Goal: Navigation & Orientation: Find specific page/section

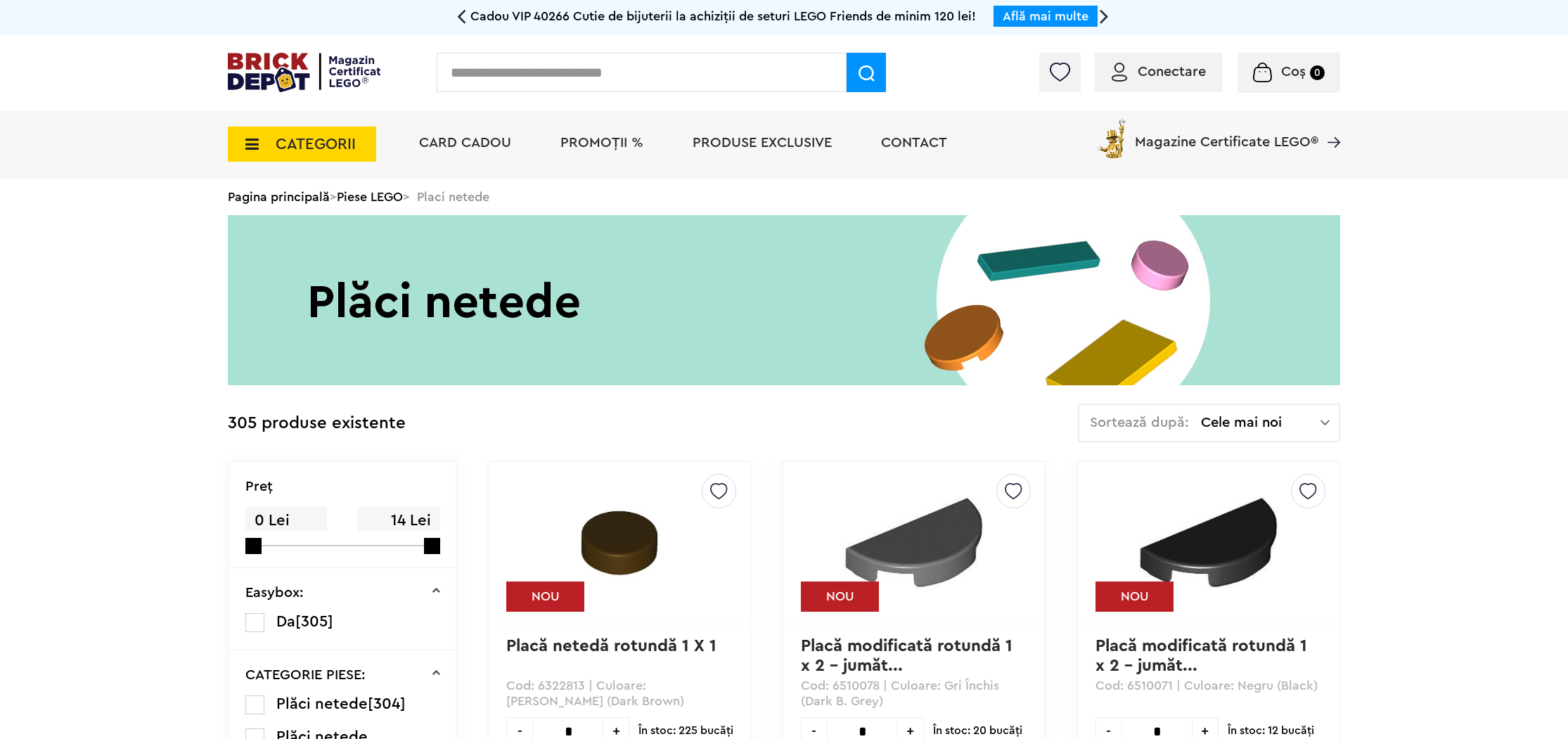
click at [239, 137] on icon at bounding box center [248, 144] width 22 height 15
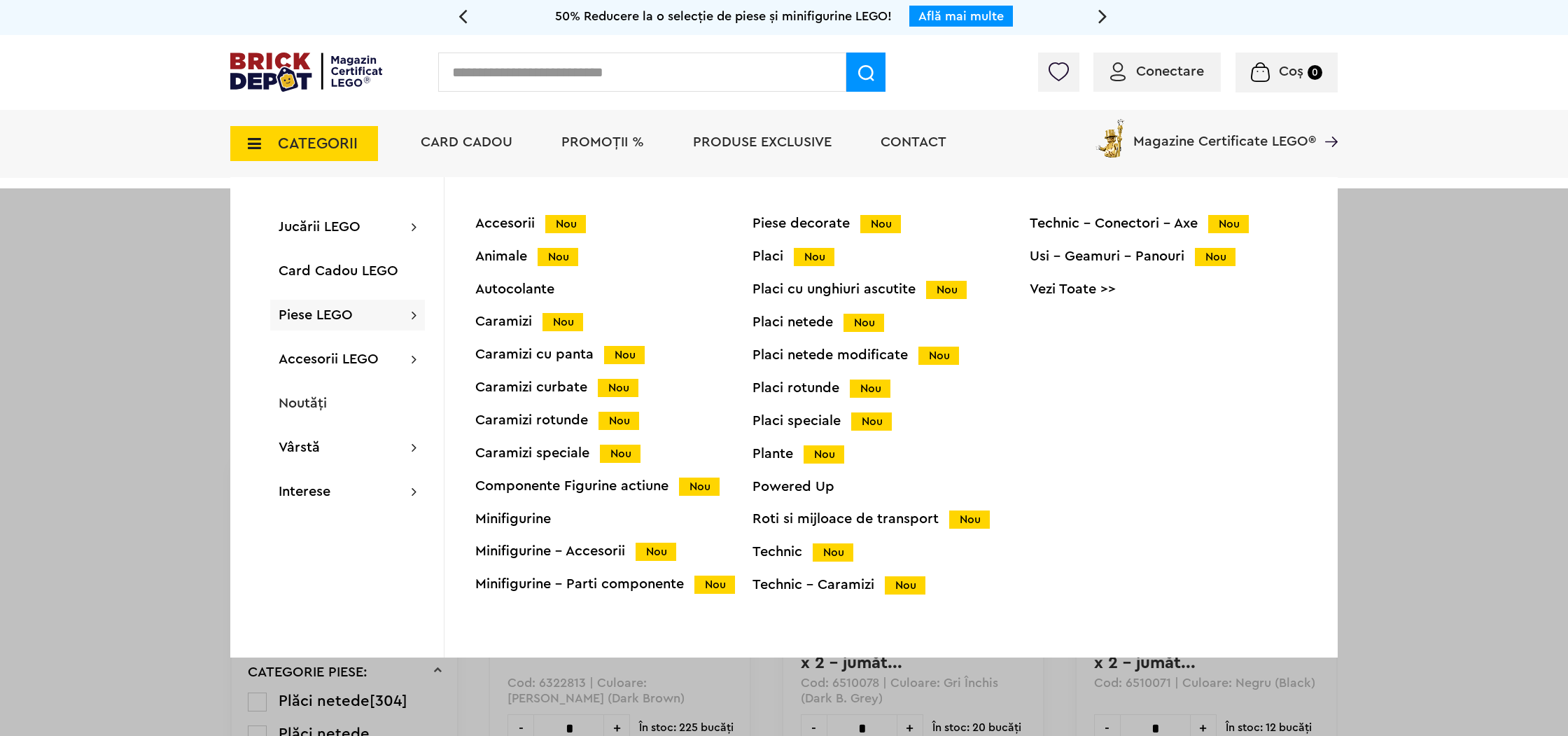
click at [589, 544] on div "Minifigurine - Accesorii Nou" at bounding box center [614, 551] width 277 height 14
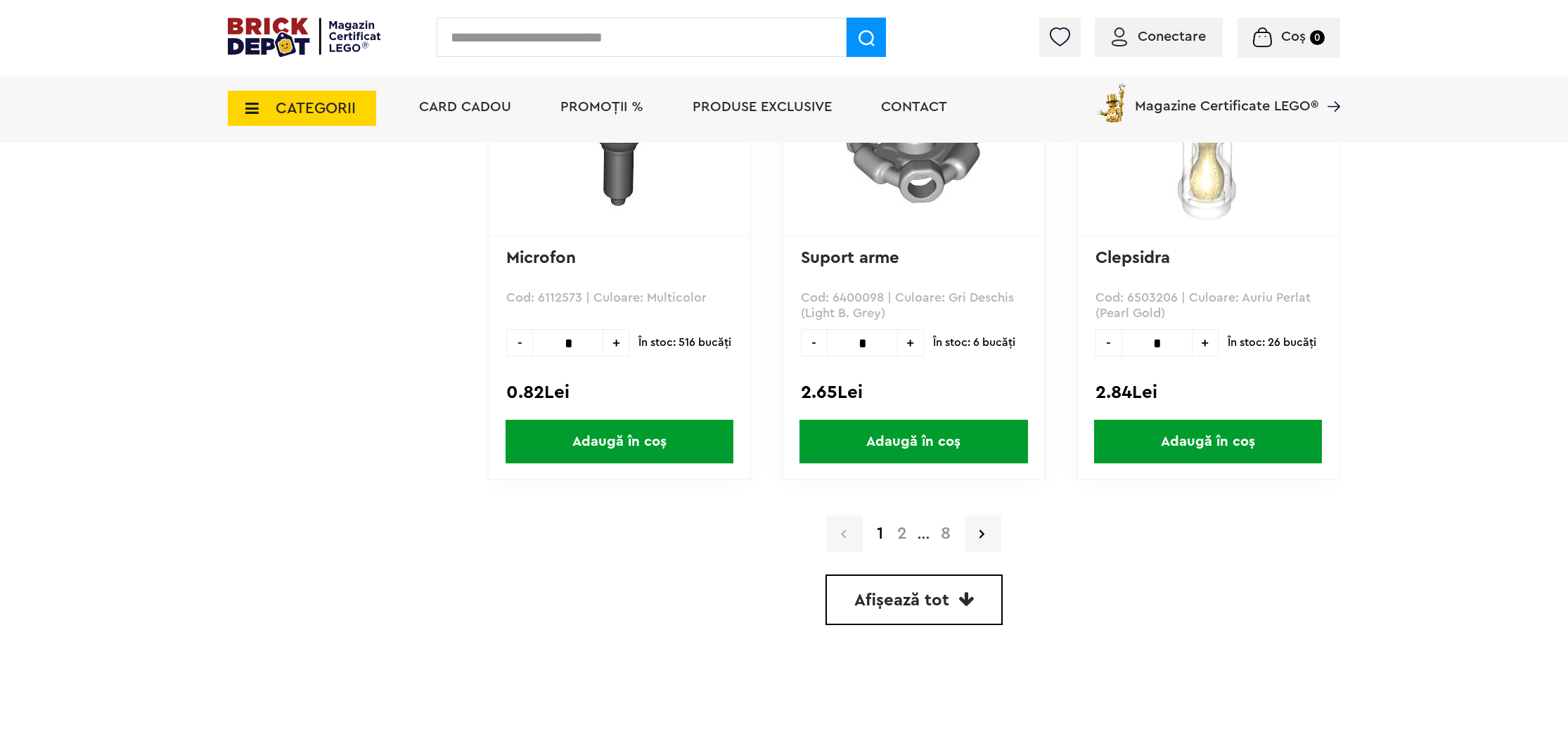
scroll to position [3978, 0]
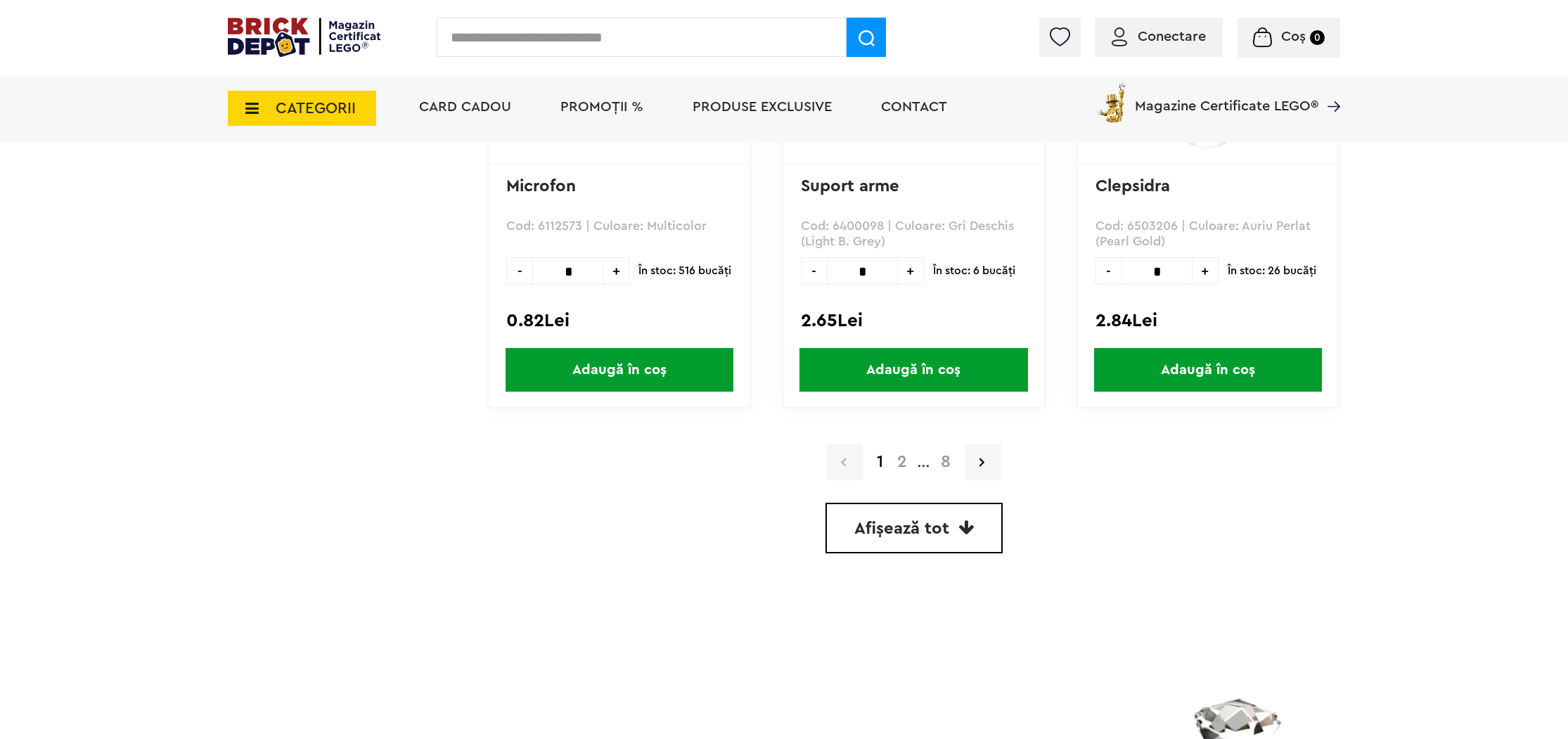
click at [252, 101] on icon at bounding box center [248, 108] width 22 height 15
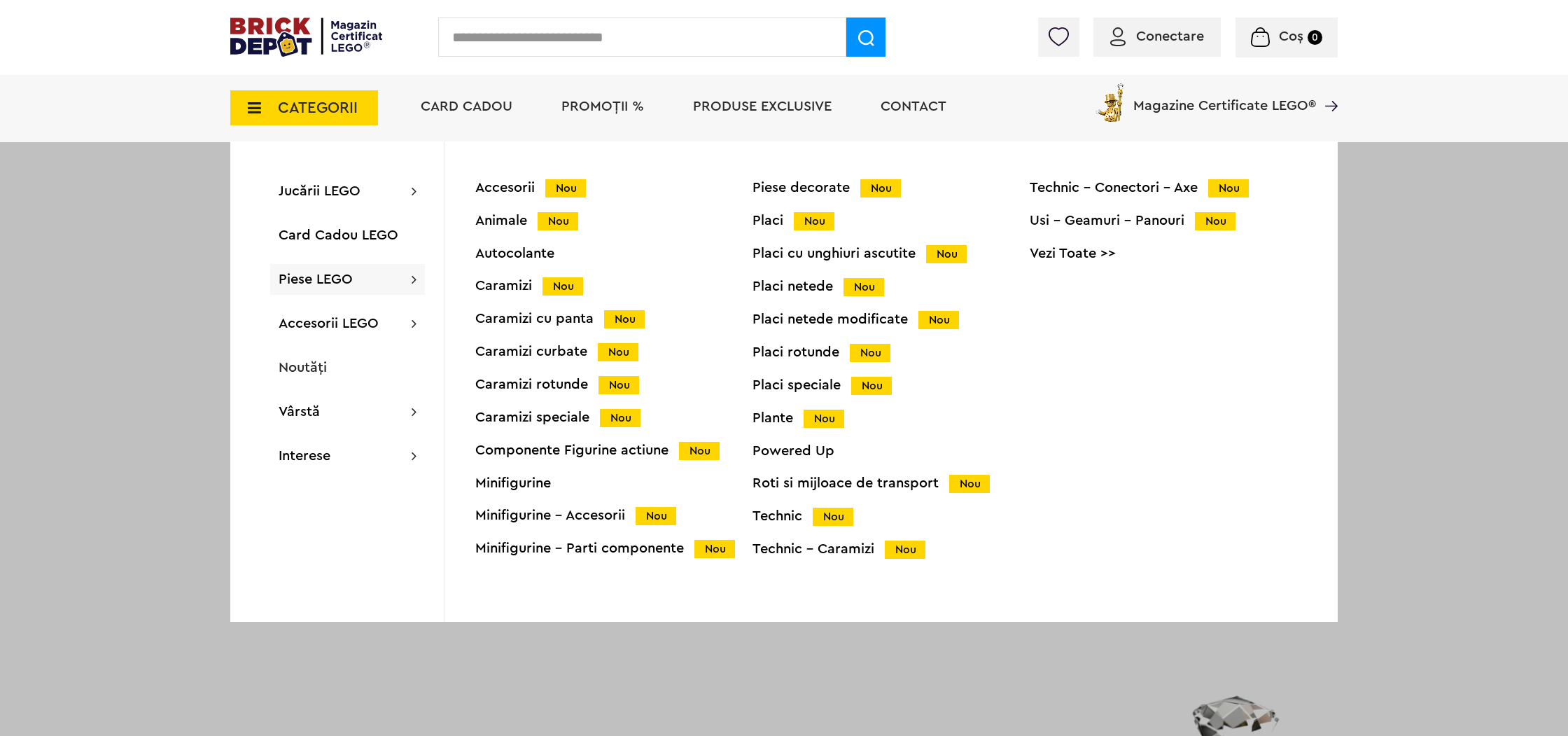
click at [582, 541] on div "Minifigurine - Parti componente Nou" at bounding box center [614, 548] width 277 height 14
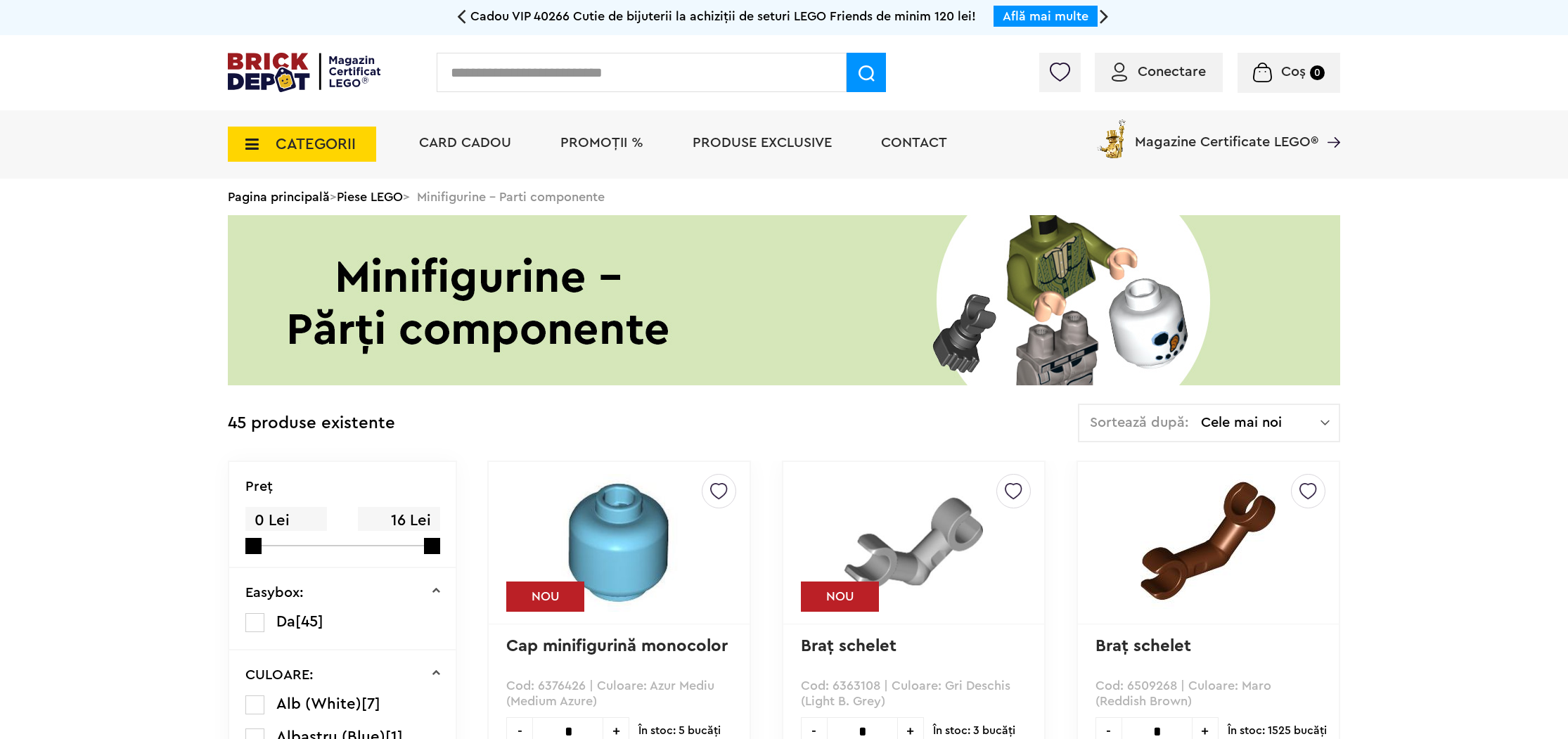
click at [248, 137] on icon at bounding box center [248, 144] width 22 height 15
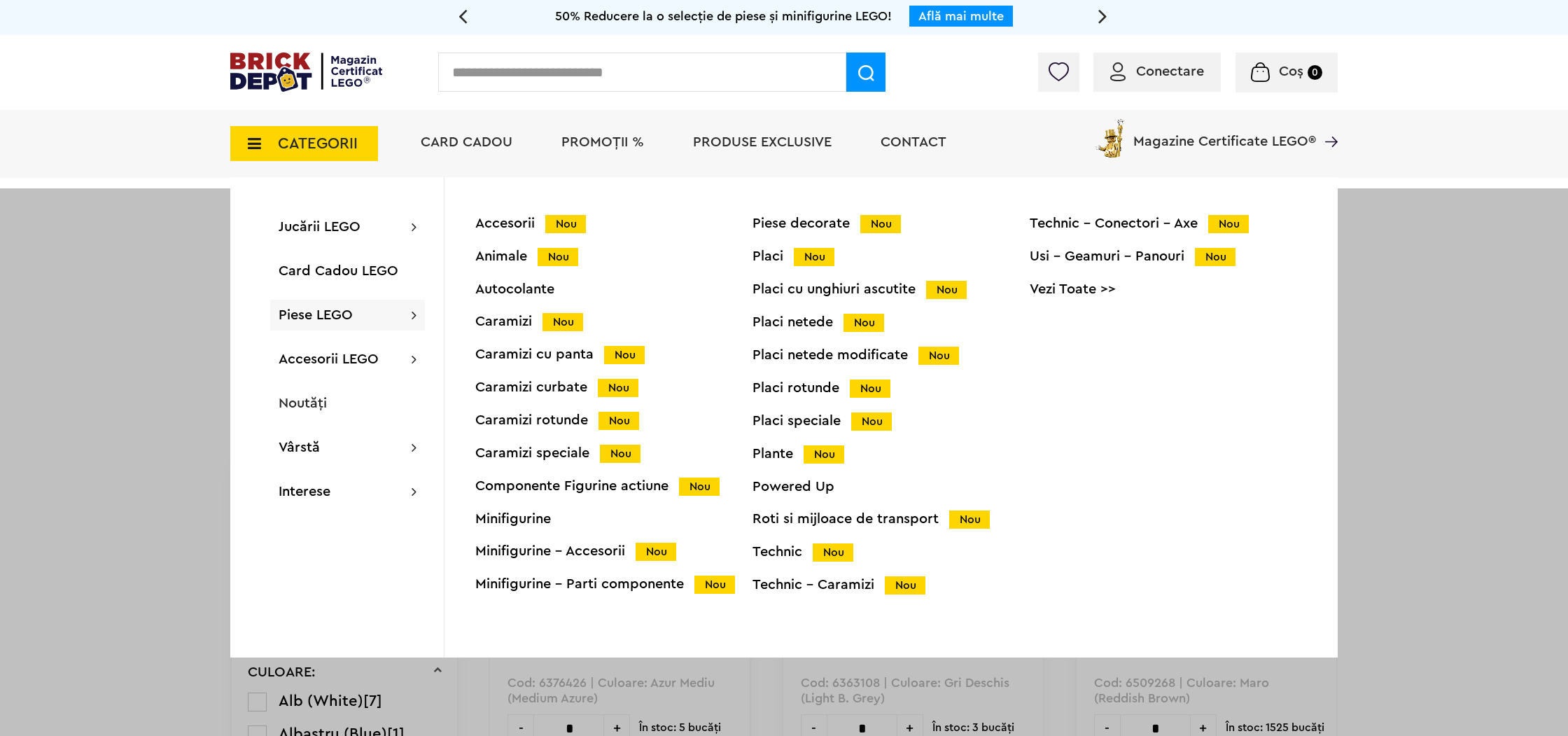
click at [823, 512] on div "Roti si mijloace de transport Nou" at bounding box center [891, 519] width 277 height 14
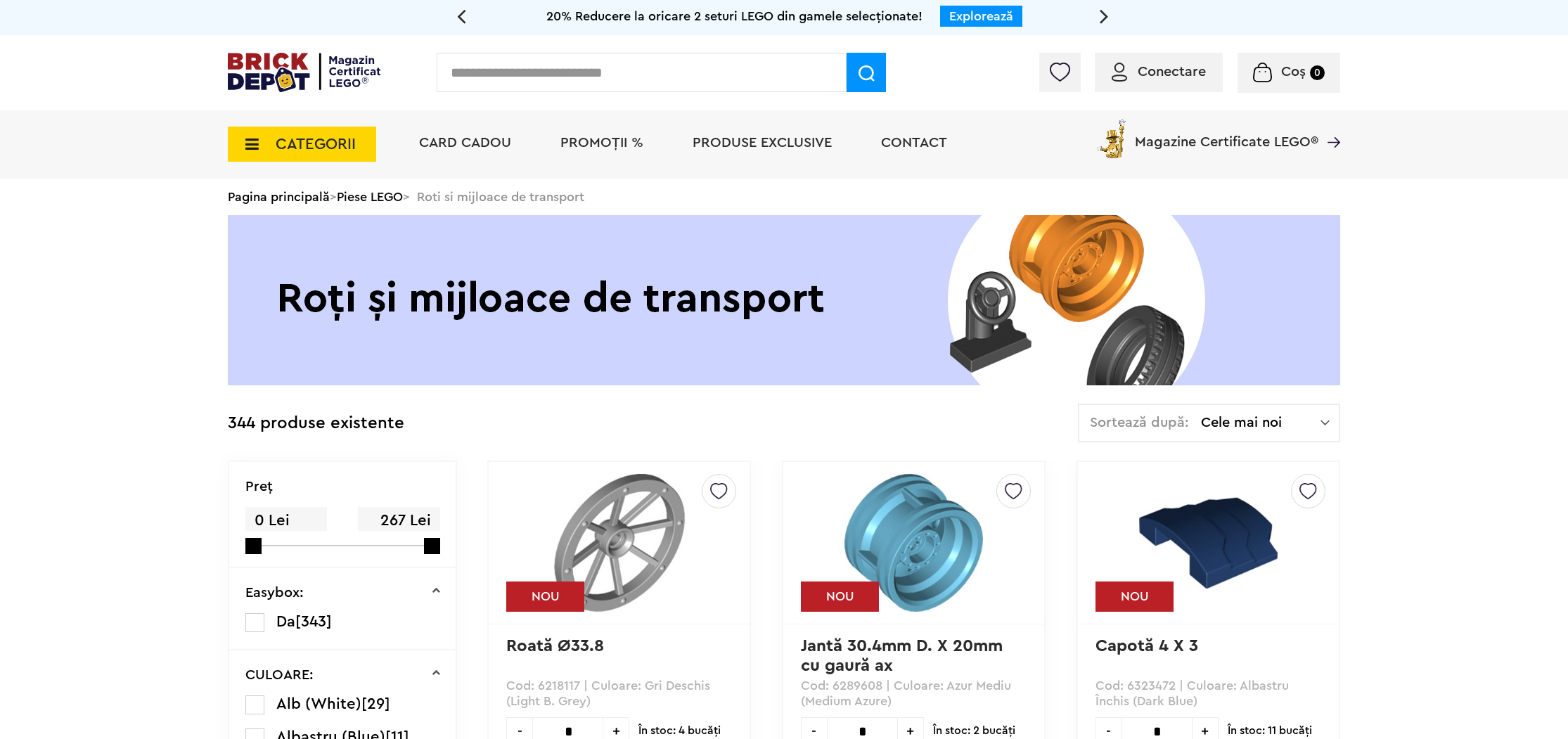
click at [265, 148] on span "CATEGORII" at bounding box center [302, 144] width 149 height 35
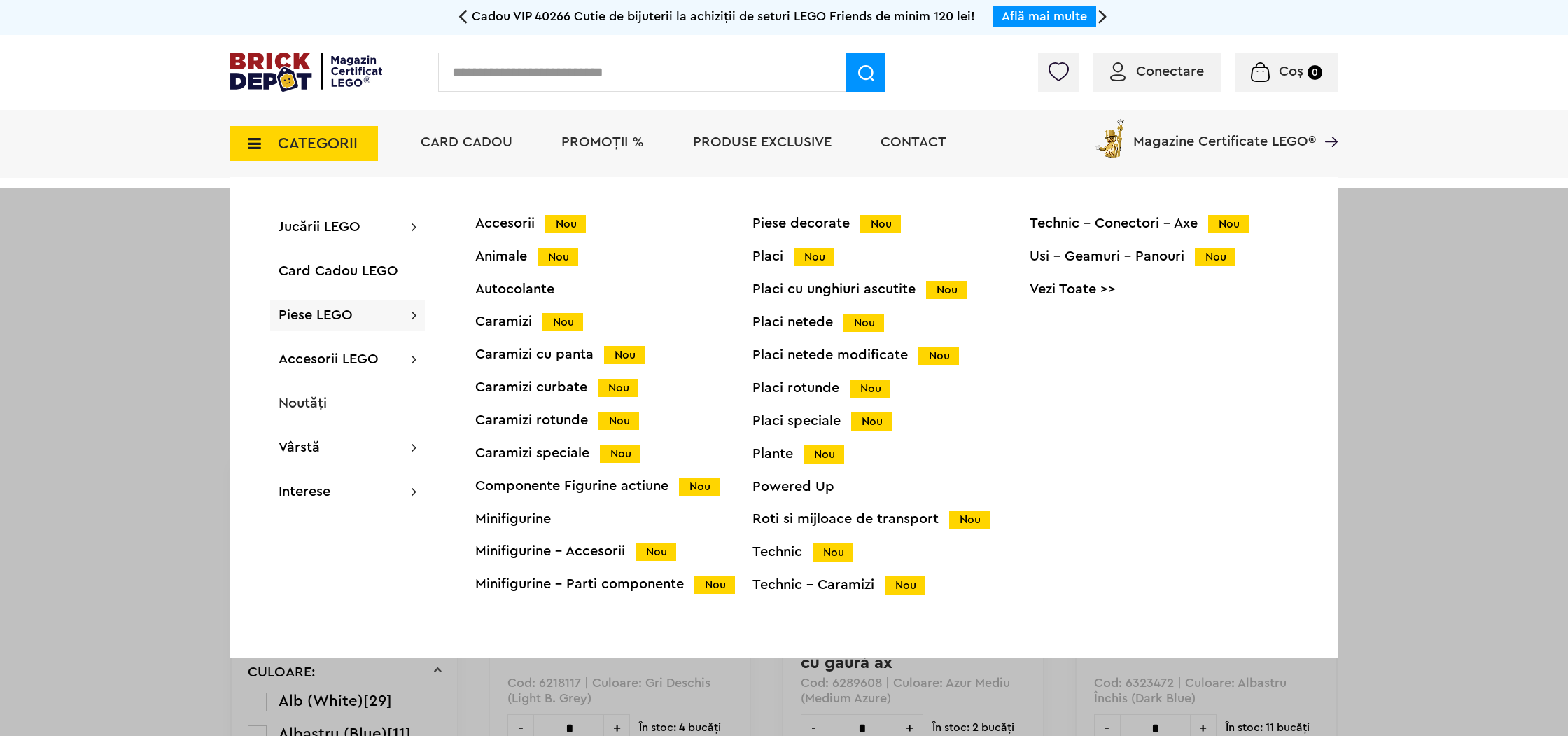
click at [1136, 250] on div "Usi - Geamuri - Panouri Nou" at bounding box center [1167, 256] width 277 height 14
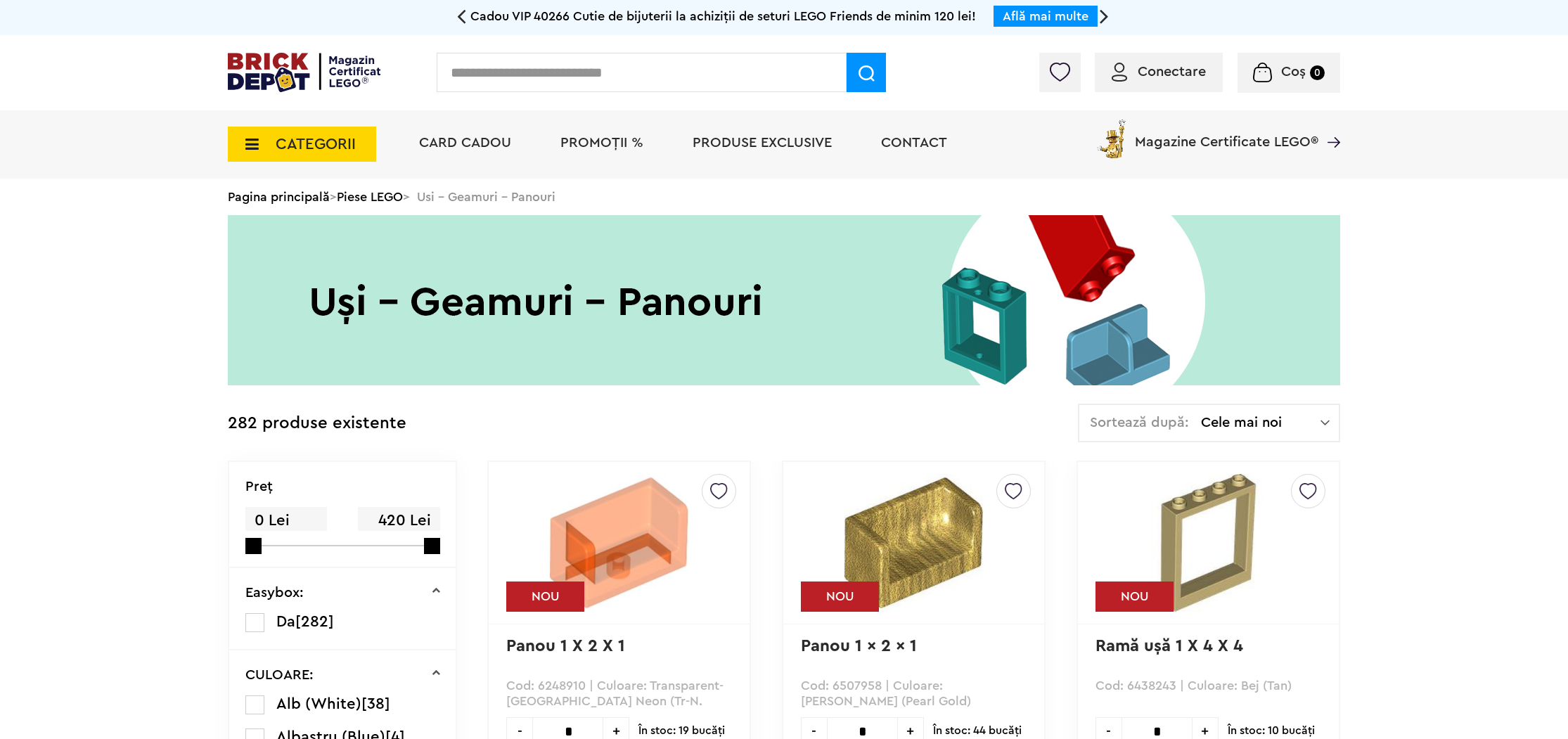
click at [243, 131] on span "CATEGORII" at bounding box center [302, 144] width 149 height 35
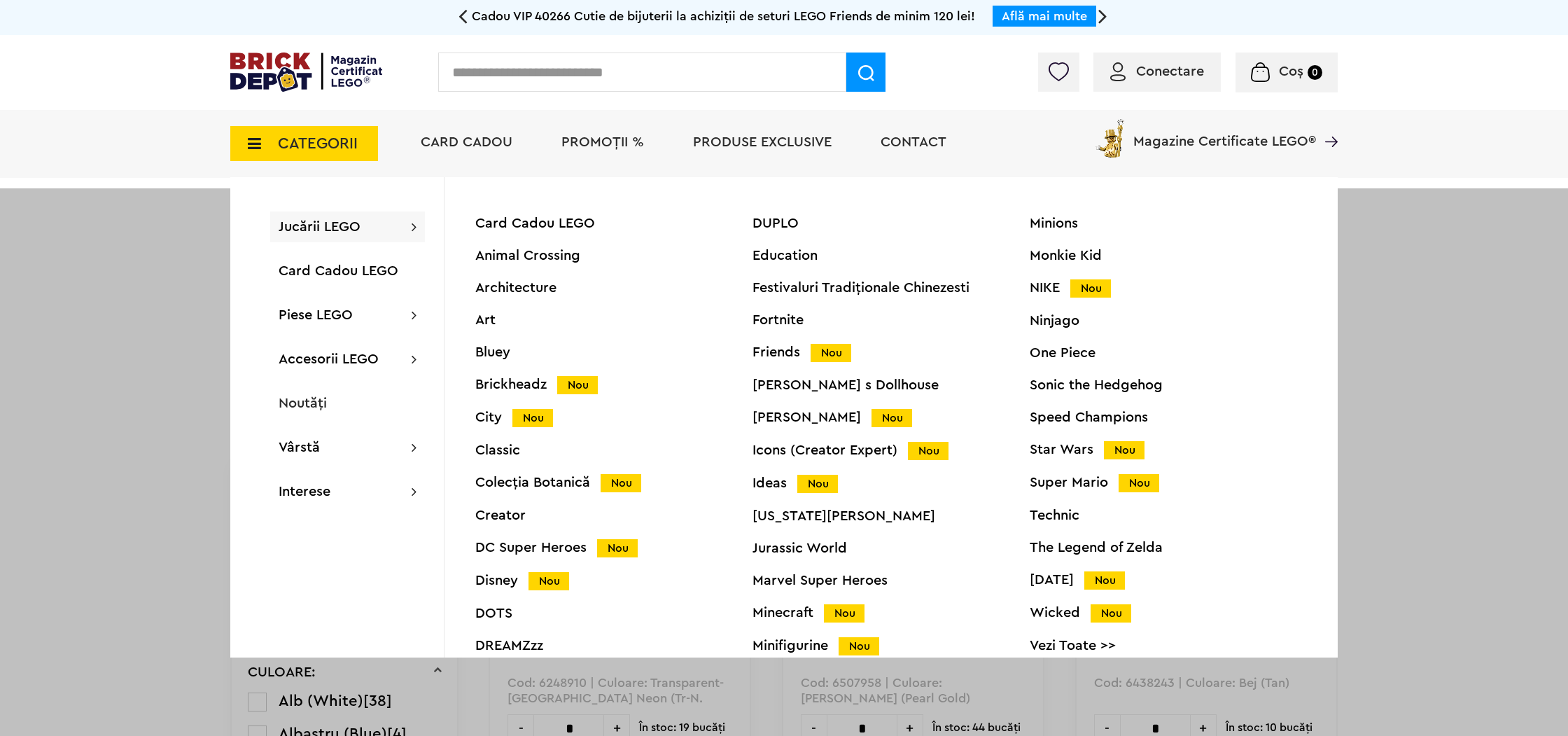
click at [1054, 312] on div "Minions Monkie Kid NIKE Nou Ninjago One Piece Sonic the Hedgehog Speed Champion…" at bounding box center [1167, 443] width 277 height 454
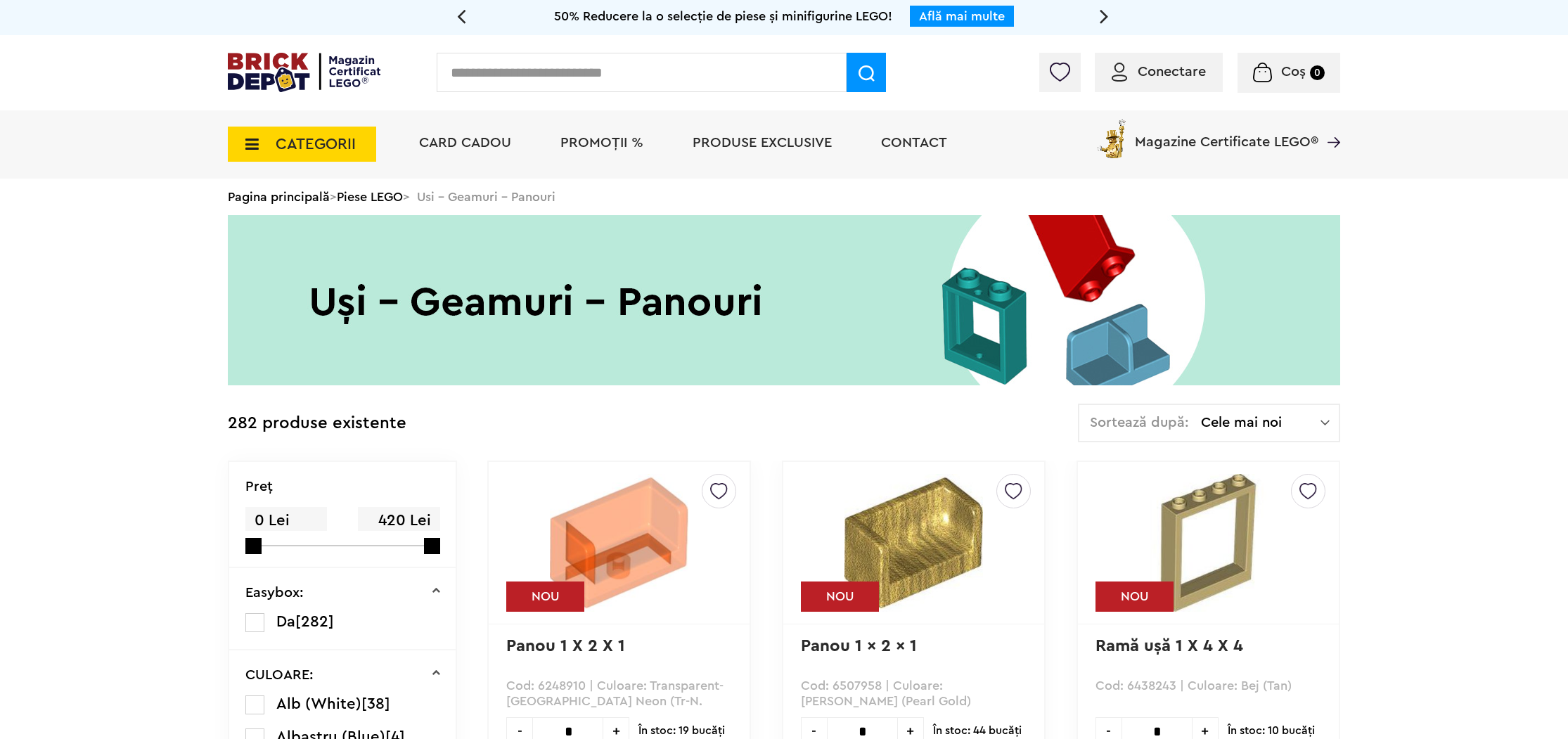
click at [239, 136] on span "CATEGORII" at bounding box center [302, 144] width 149 height 35
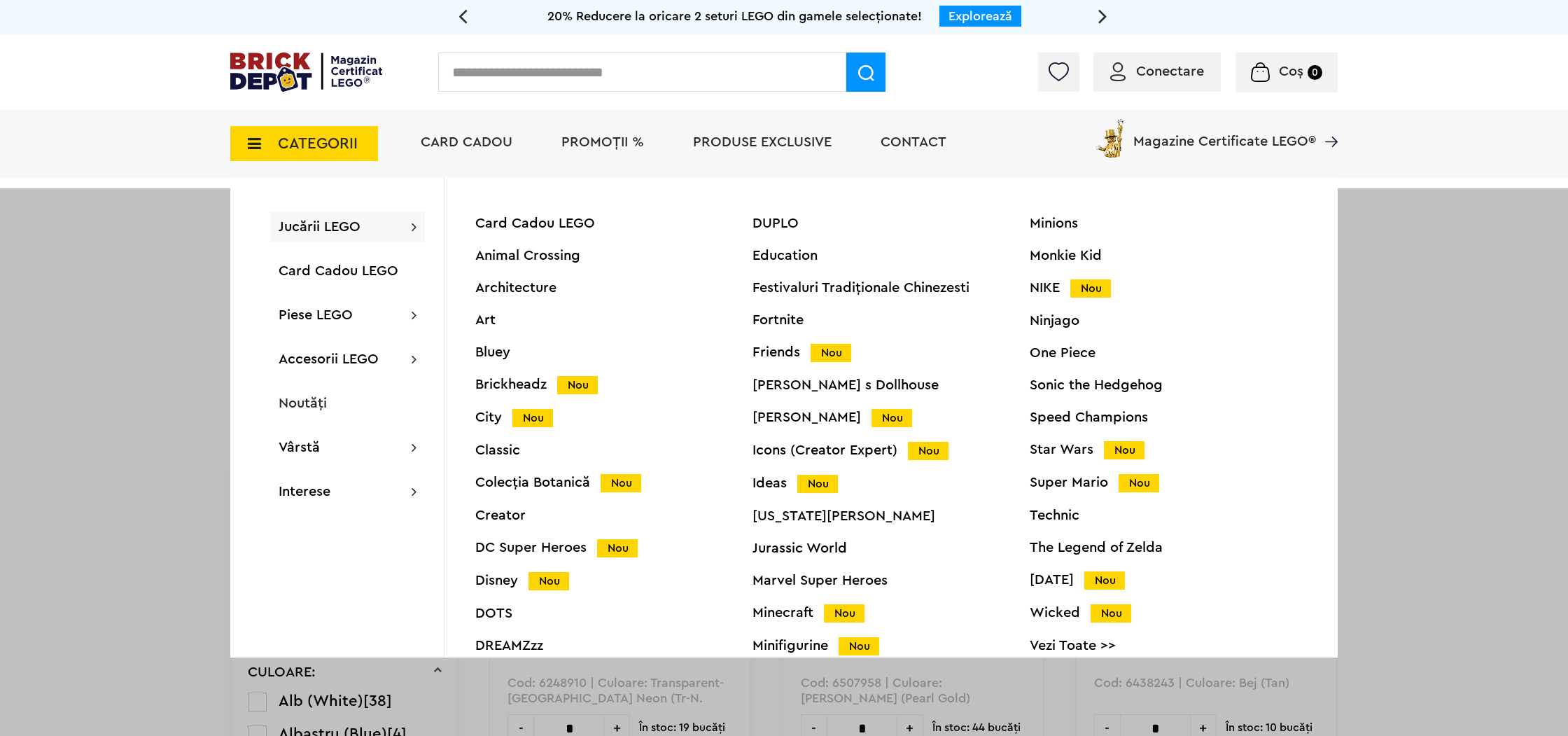
click at [1033, 319] on div "Ninjago" at bounding box center [1167, 320] width 277 height 14
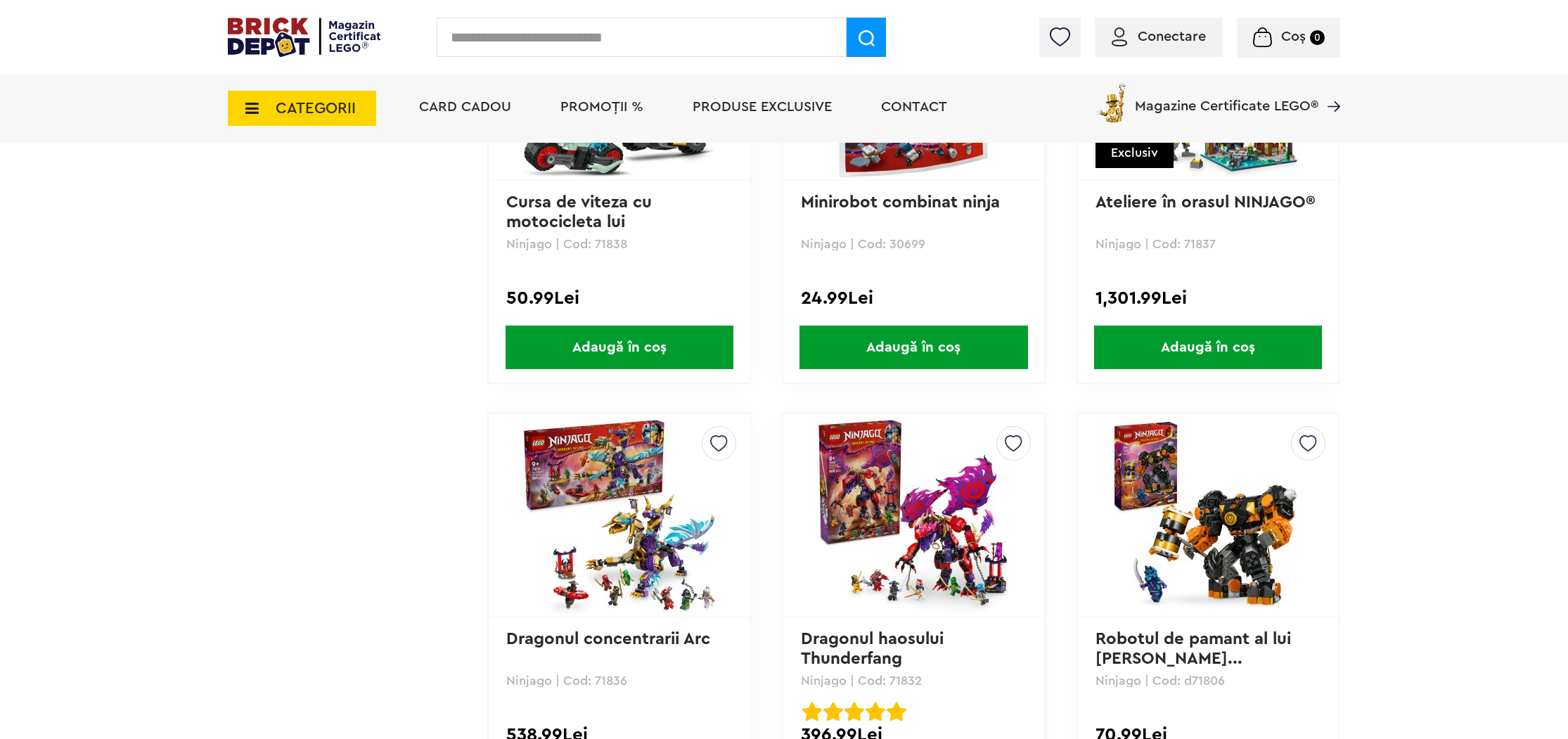
scroll to position [2135, 0]
